Goal: Use online tool/utility: Use online tool/utility

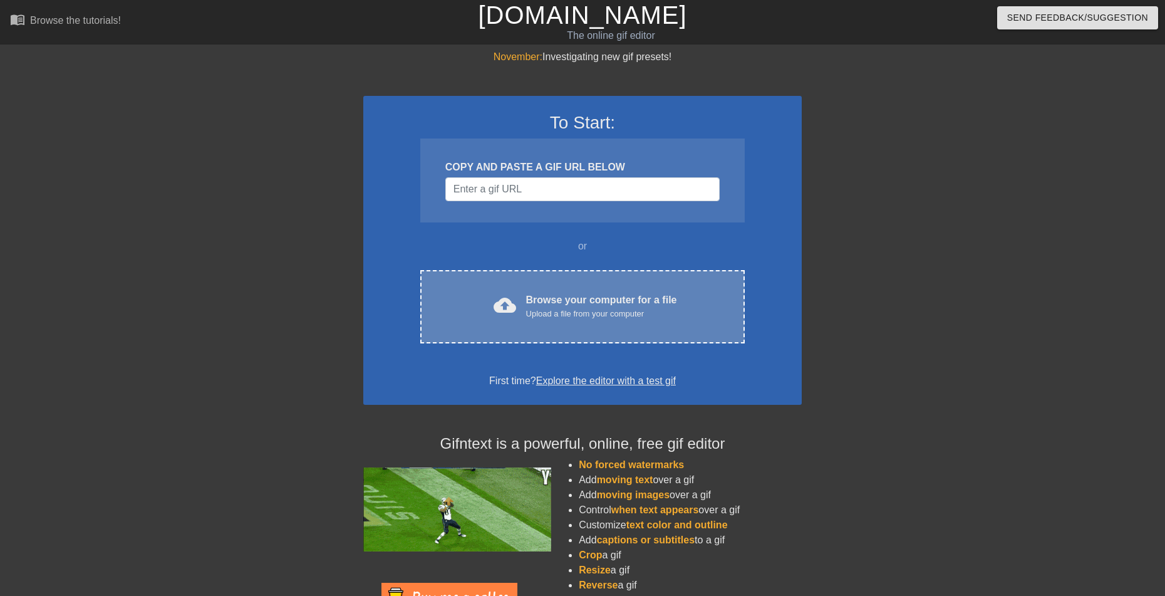
click at [552, 285] on div "cloud_upload Browse your computer for a file Upload a file from your computer C…" at bounding box center [582, 306] width 325 height 73
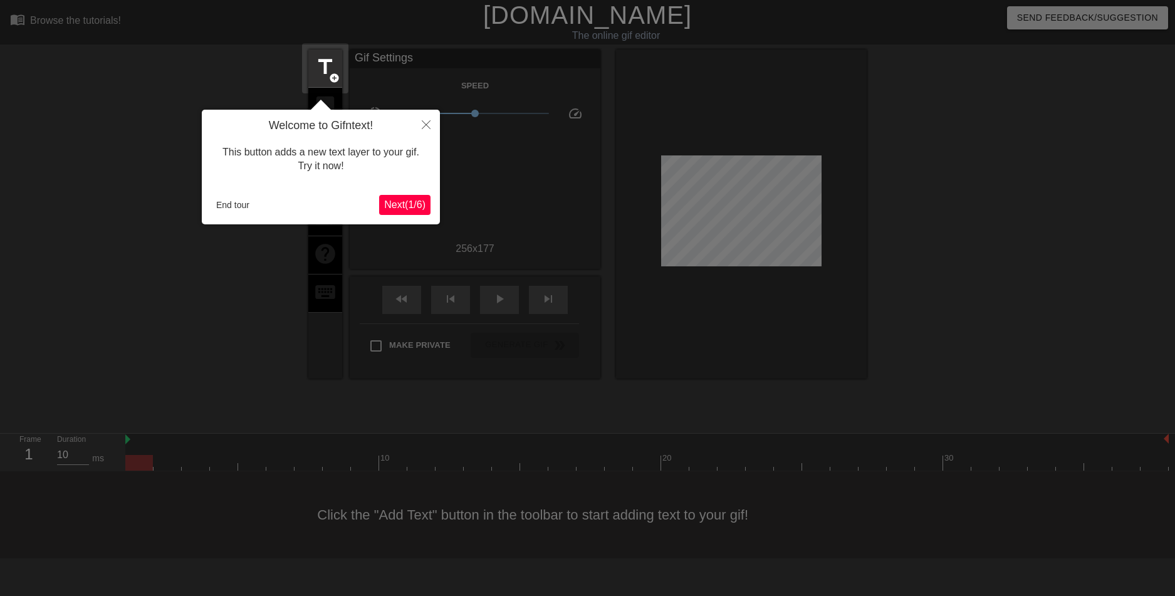
click at [415, 199] on span "Next ( 1 / 6 )" at bounding box center [404, 204] width 41 height 11
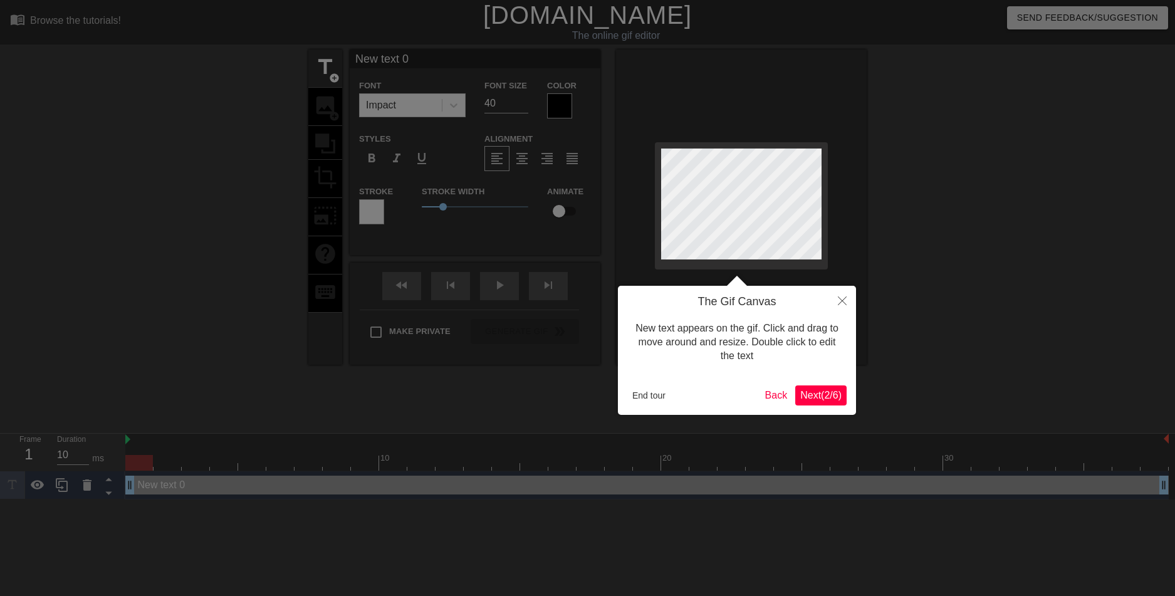
click at [816, 398] on span "Next ( 2 / 6 )" at bounding box center [820, 395] width 41 height 11
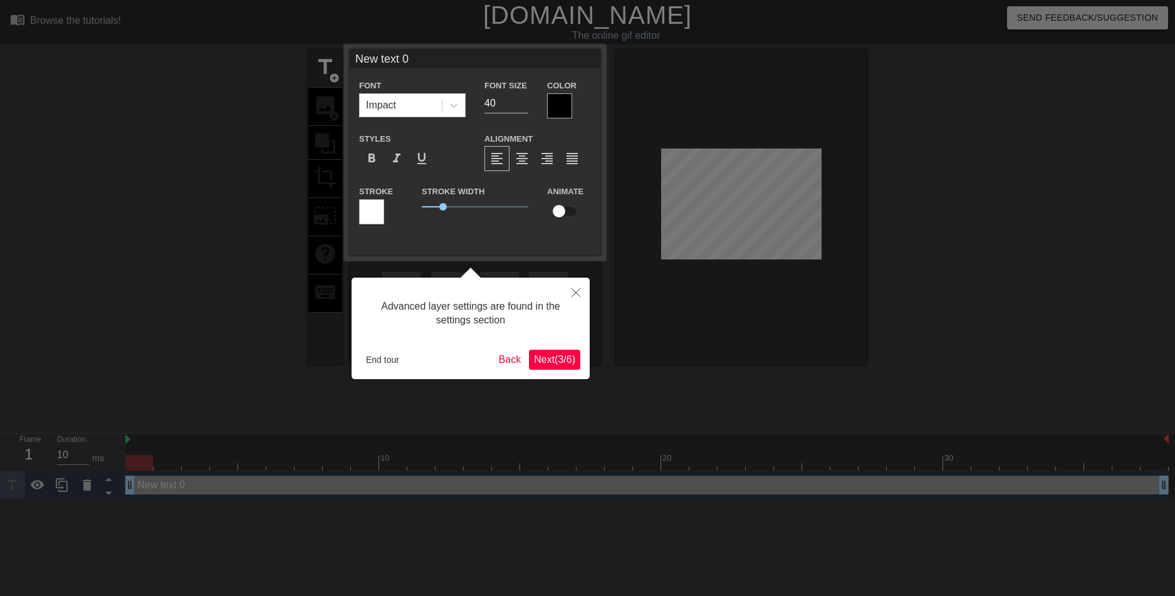
click at [570, 364] on span "Next ( 3 / 6 )" at bounding box center [554, 359] width 41 height 11
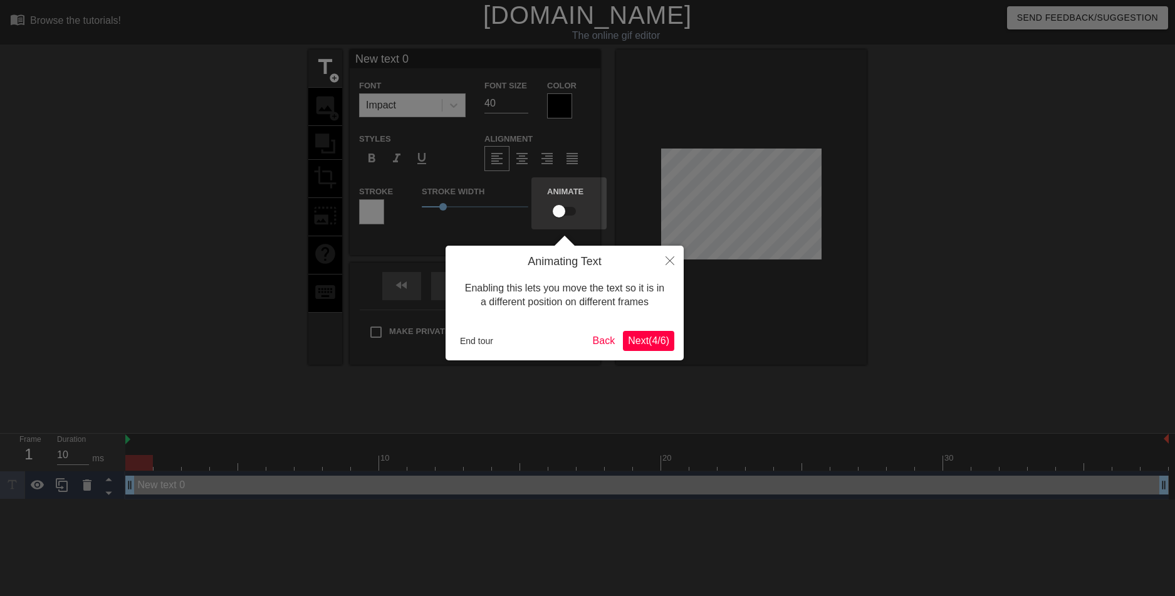
click at [656, 340] on span "Next ( 4 / 6 )" at bounding box center [648, 340] width 41 height 11
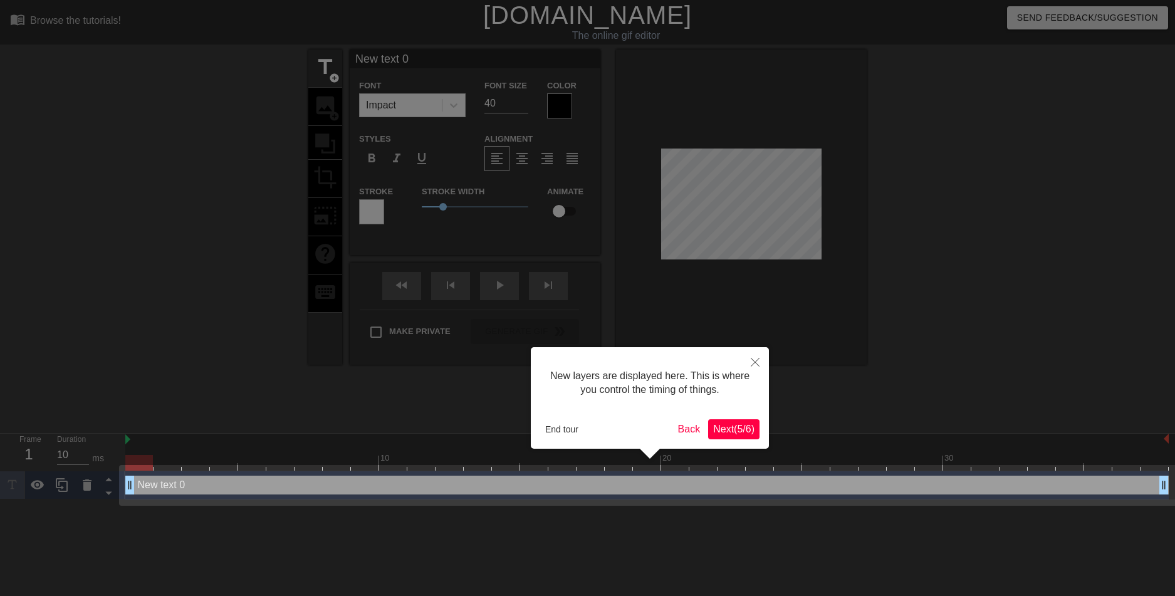
click at [729, 427] on span "Next ( 5 / 6 )" at bounding box center [733, 429] width 41 height 11
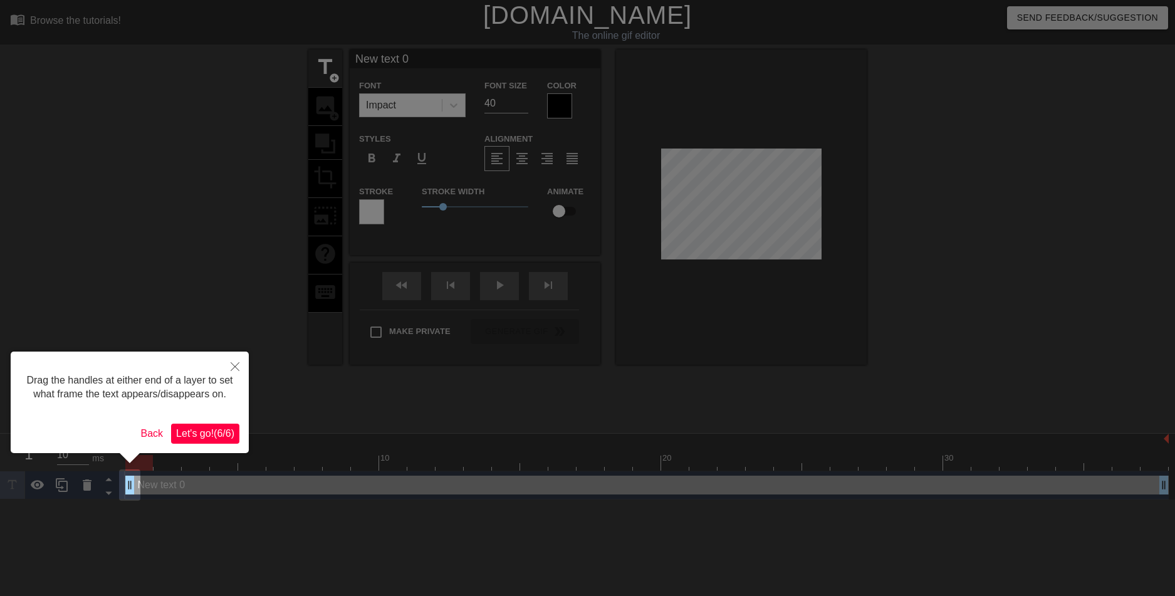
click at [219, 430] on span "Let's go! ( 6 / 6 )" at bounding box center [205, 433] width 58 height 11
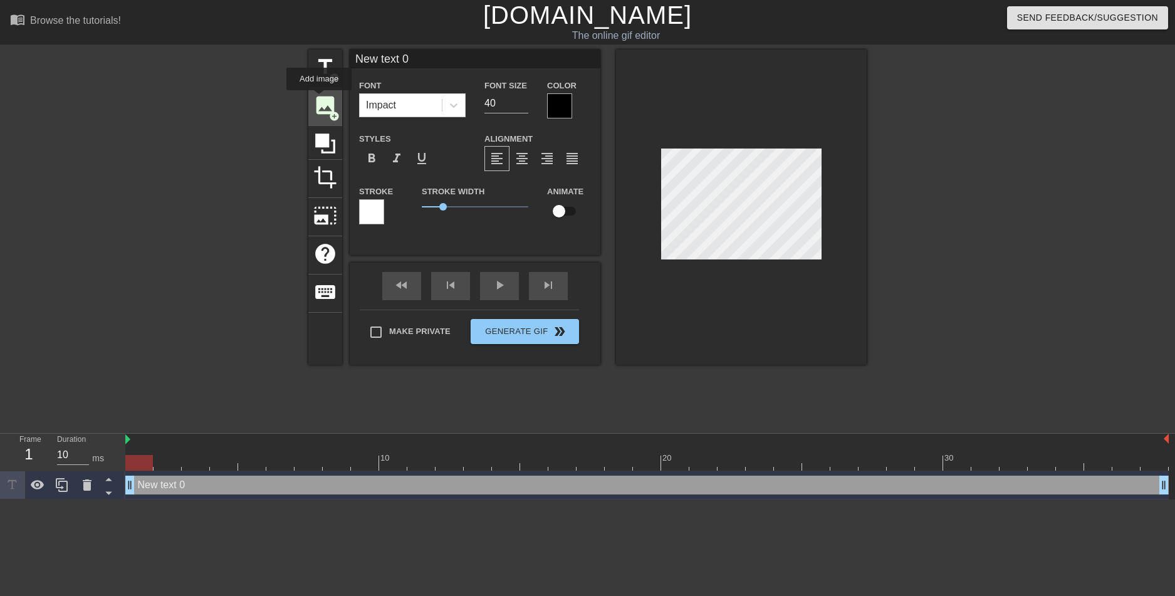
click at [319, 99] on span "image" at bounding box center [325, 105] width 24 height 24
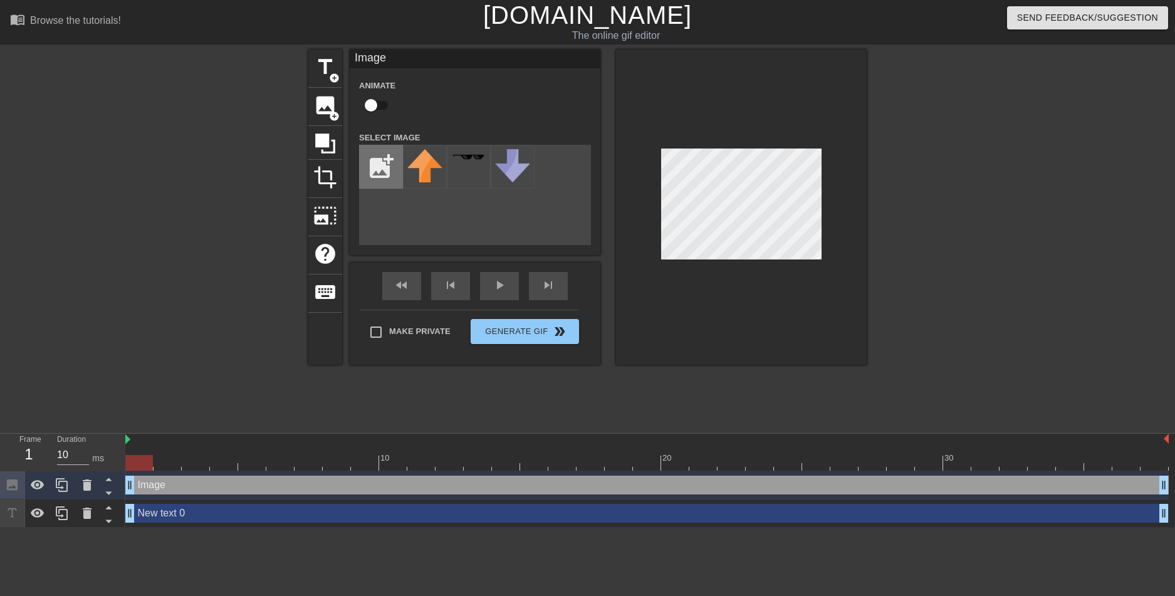
click at [377, 175] on input "file" at bounding box center [381, 166] width 43 height 43
type input "C:\fakepath\AmiDefault (1).png"
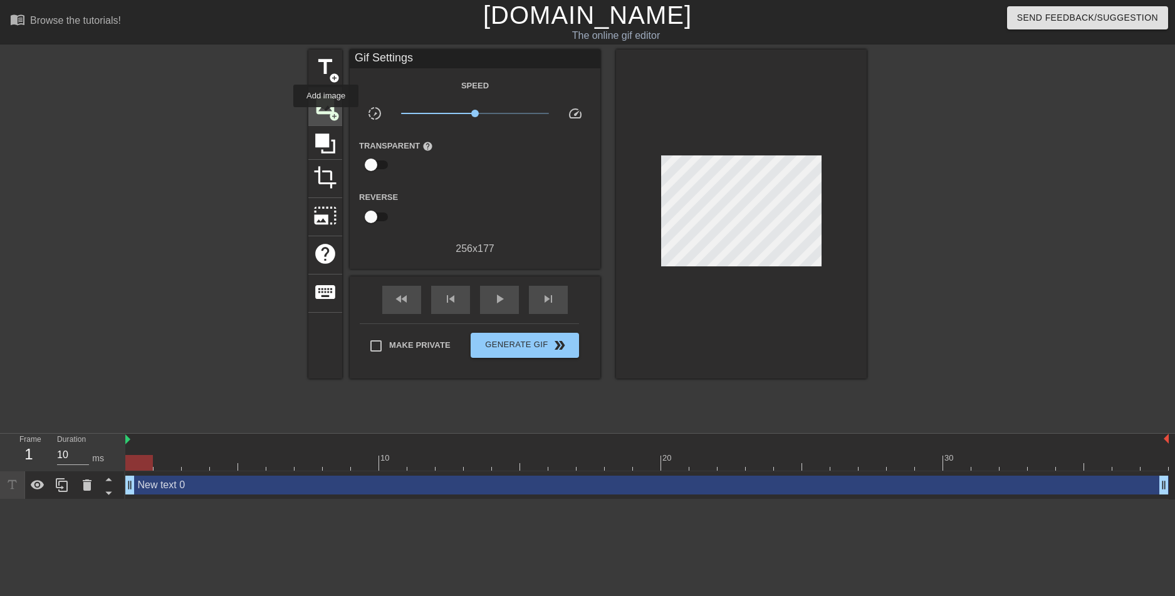
click at [326, 116] on span "image" at bounding box center [325, 105] width 24 height 24
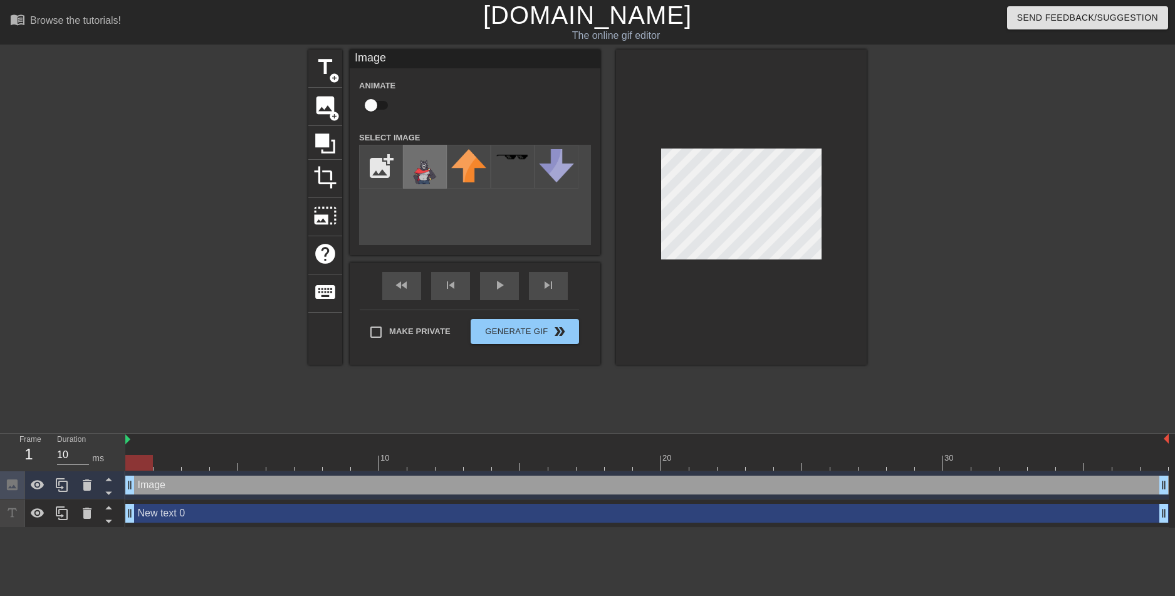
click at [412, 169] on img at bounding box center [424, 166] width 35 height 35
click at [340, 489] on div "Image drag_handle drag_handle" at bounding box center [646, 485] width 1043 height 19
click at [137, 465] on div at bounding box center [139, 463] width 28 height 16
click at [143, 489] on div "Image drag_handle drag_handle" at bounding box center [646, 485] width 1043 height 19
